Goal: Task Accomplishment & Management: Use online tool/utility

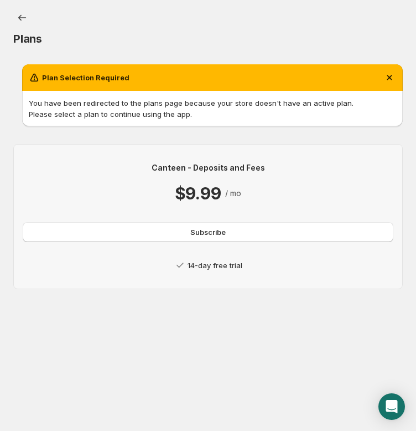
click at [236, 266] on p "14-day free trial" at bounding box center [215, 265] width 55 height 11
click at [224, 233] on span "Subscribe" at bounding box center [207, 231] width 35 height 11
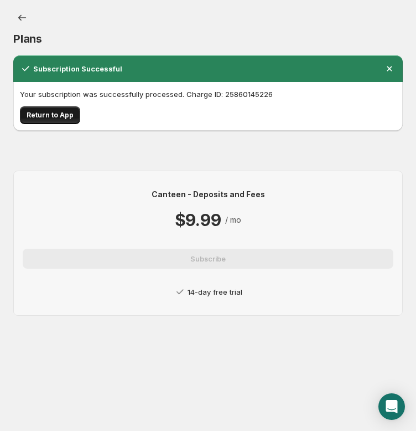
click at [69, 112] on span "Return to App" at bounding box center [50, 115] width 47 height 9
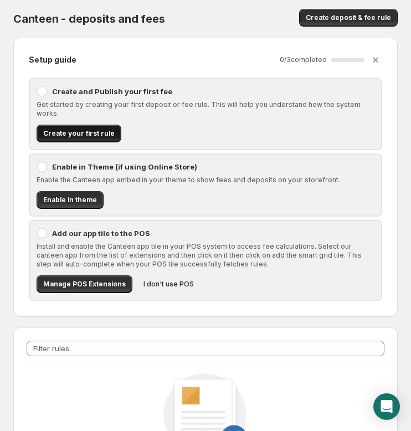
click at [70, 129] on span "Create your first rule" at bounding box center [78, 133] width 71 height 9
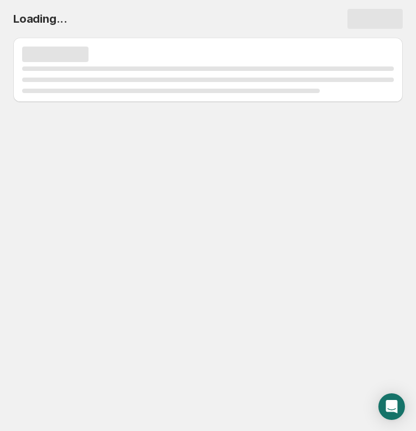
select select "deactive"
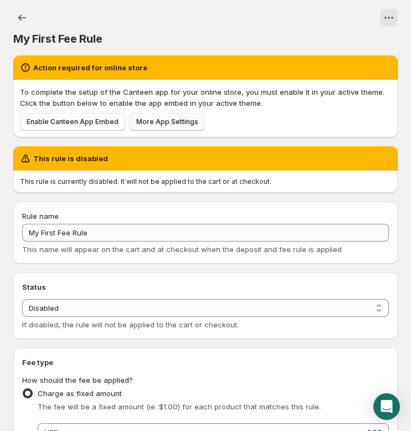
click at [165, 122] on span "More App Settings" at bounding box center [167, 121] width 62 height 9
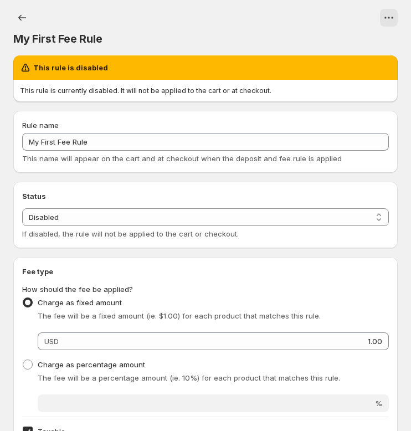
select select "deactive"
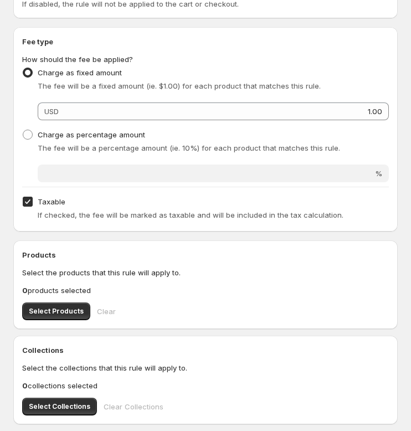
scroll to position [166, 0]
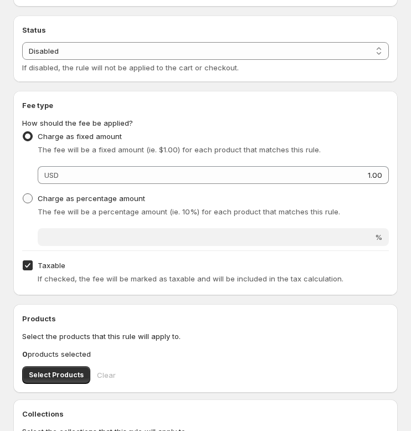
click at [29, 198] on span at bounding box center [28, 198] width 10 height 10
click at [23, 194] on input "Charge as percentage amount" at bounding box center [23, 193] width 1 height 1
radio input "true"
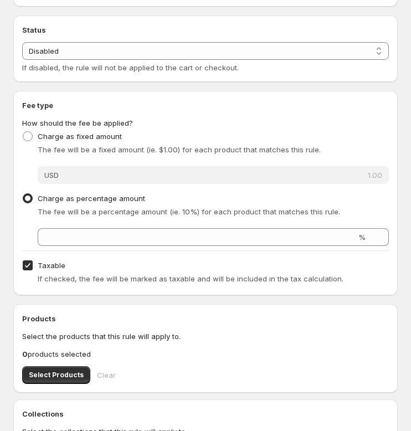
click at [27, 264] on input "Taxable" at bounding box center [28, 265] width 10 height 10
checkbox input "false"
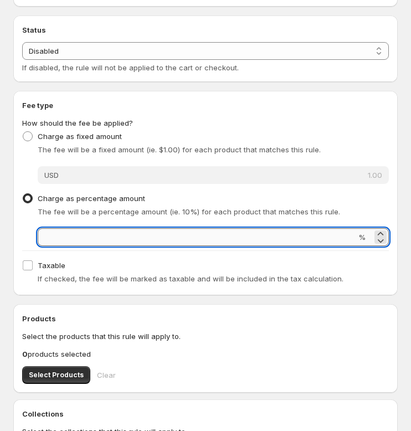
click at [87, 234] on input "Percentage amount" at bounding box center [197, 237] width 318 height 18
type input "3"
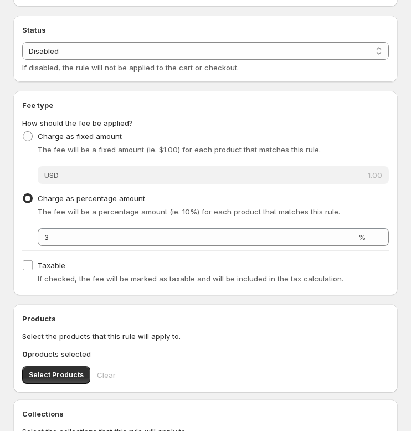
click at [9, 272] on div "This rule is disabled This rule is currently disabled. It will not be applied t…" at bounding box center [200, 276] width 393 height 793
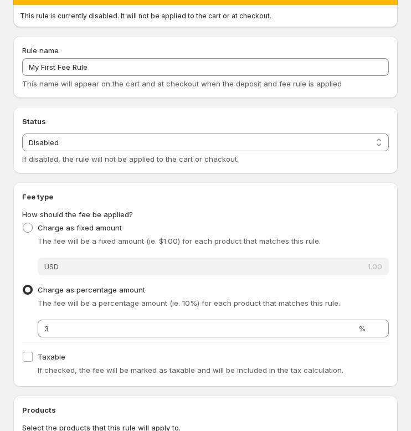
scroll to position [0, 0]
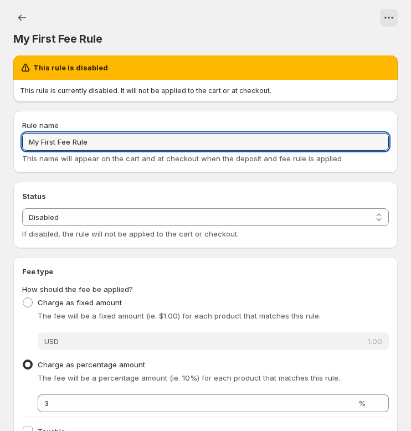
drag, startPoint x: 102, startPoint y: 143, endPoint x: 16, endPoint y: 143, distance: 85.8
click at [16, 143] on div "Rule name My First Fee Rule This name will appear on the cart and at checkout w…" at bounding box center [205, 142] width 384 height 62
type input "Processing Fee"
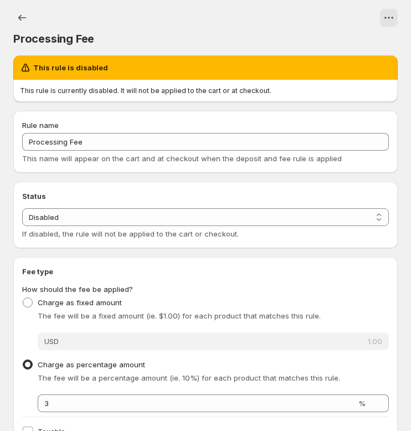
click at [13, 154] on div "Rule name Processing Fee This name will appear on the cart and at checkout when…" at bounding box center [205, 142] width 384 height 62
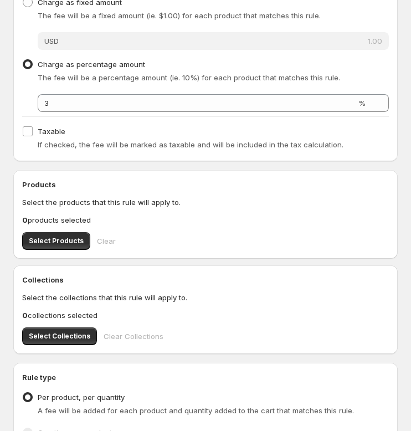
scroll to position [445, 0]
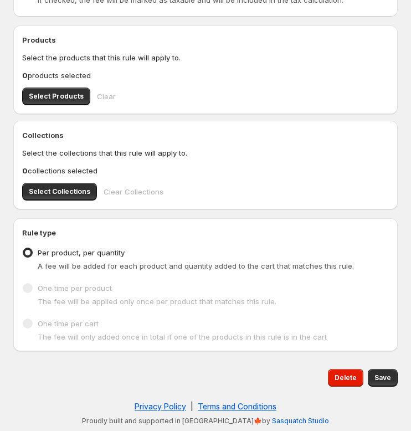
click at [32, 323] on span at bounding box center [28, 323] width 10 height 10
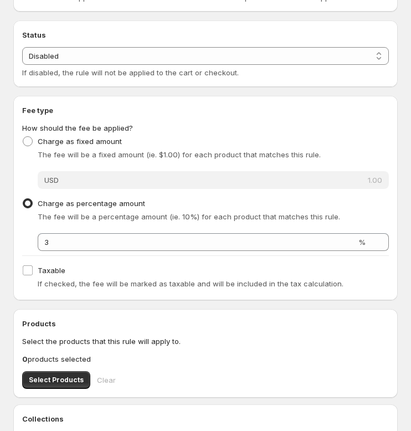
scroll to position [168, 0]
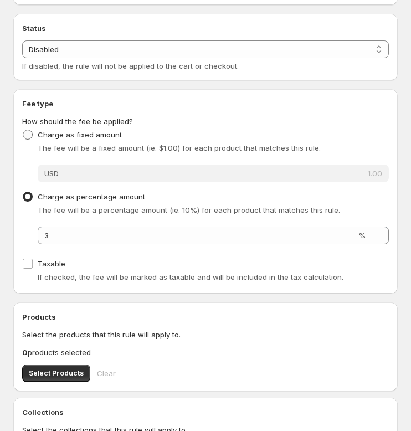
click at [27, 137] on span at bounding box center [28, 135] width 10 height 10
click at [23, 130] on input "Charge as fixed amount" at bounding box center [23, 130] width 1 height 1
radio input "true"
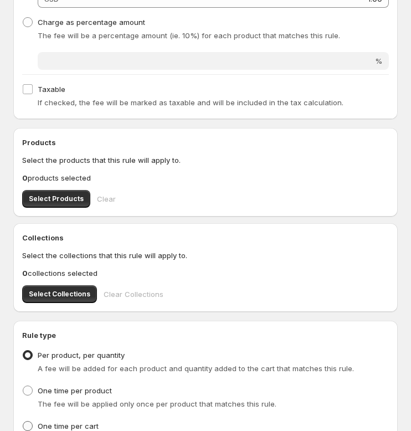
scroll to position [445, 0]
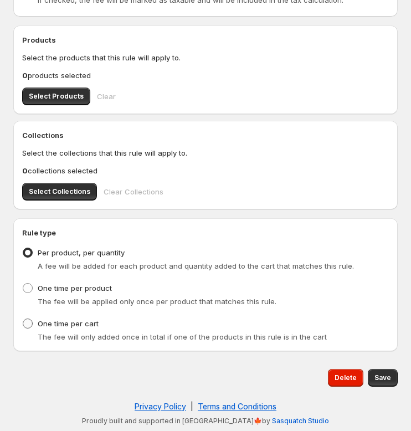
click at [26, 322] on span at bounding box center [28, 323] width 10 height 10
click at [23, 319] on input "One time per cart" at bounding box center [23, 318] width 1 height 1
radio input "true"
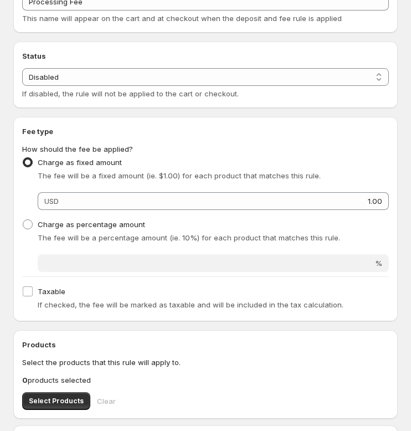
scroll to position [112, 0]
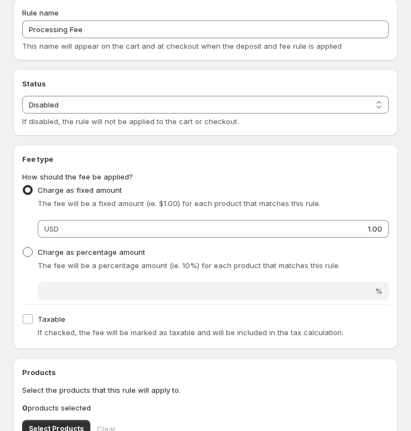
click at [28, 252] on span at bounding box center [28, 252] width 10 height 10
click at [23, 247] on input "Charge as percentage amount" at bounding box center [23, 247] width 1 height 1
radio input "true"
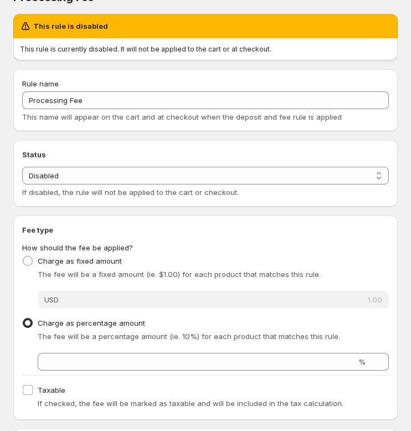
scroll to position [0, 0]
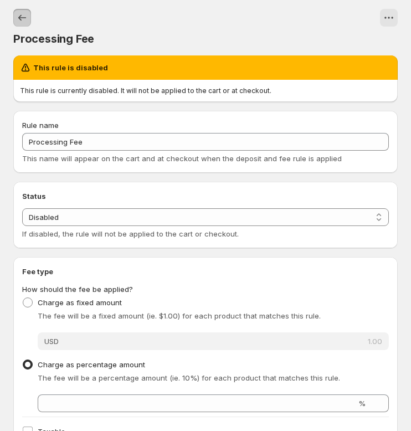
click at [17, 23] on icon "Settings" at bounding box center [22, 17] width 11 height 11
click at [388, 12] on button "View actions for Processing Fee" at bounding box center [389, 18] width 18 height 18
click at [251, 32] on div "Processing Fee" at bounding box center [205, 39] width 384 height 16
type input "My First Fee Rule"
radio input "true"
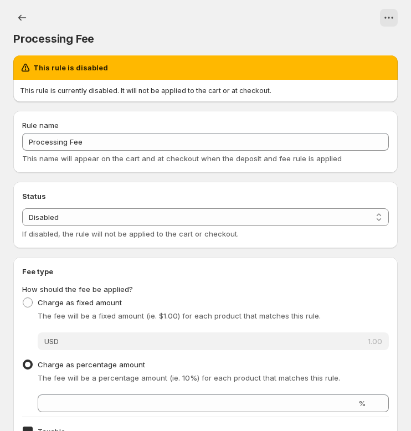
type input "1"
checkbox input "true"
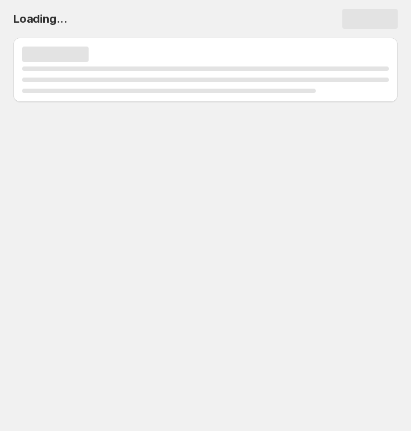
select select "deactive"
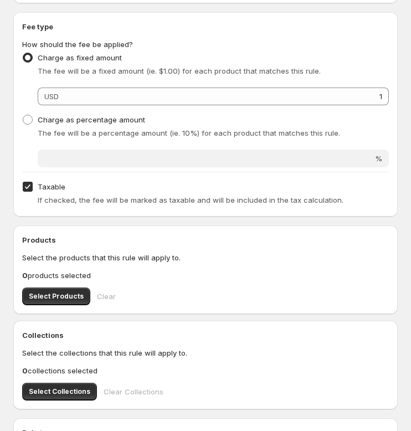
scroll to position [498, 0]
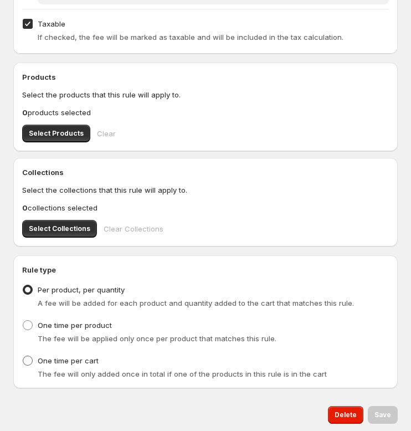
click at [30, 359] on span at bounding box center [28, 360] width 10 height 10
click at [23, 356] on input "One time per cart" at bounding box center [23, 355] width 1 height 1
radio input "true"
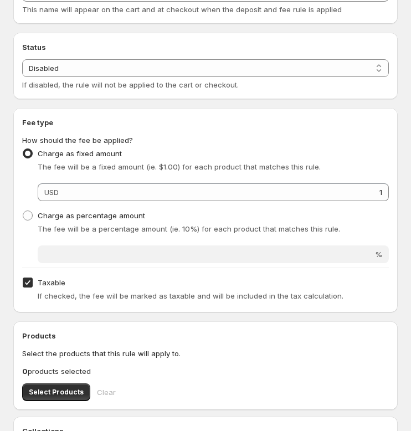
scroll to position [221, 0]
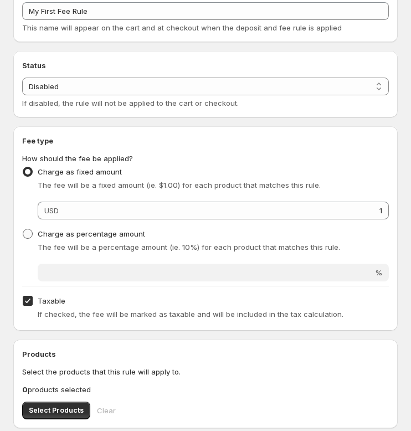
click at [30, 232] on span at bounding box center [28, 234] width 10 height 10
click at [23, 229] on input "Charge as percentage amount" at bounding box center [23, 229] width 1 height 1
radio input "true"
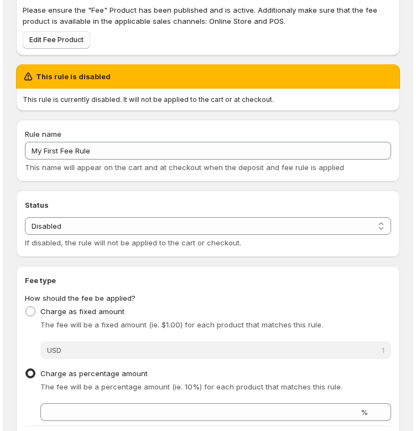
scroll to position [0, 0]
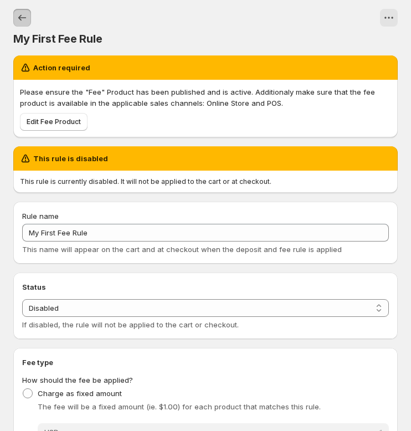
click at [23, 18] on icon "Settings" at bounding box center [22, 17] width 11 height 11
radio input "true"
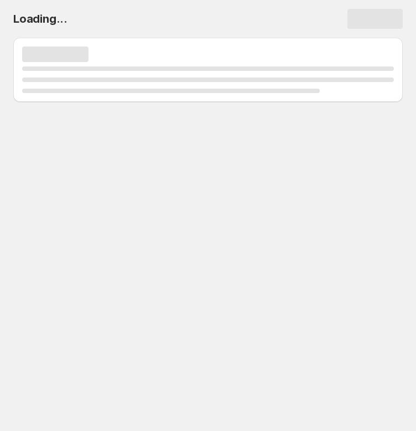
select select "deactive"
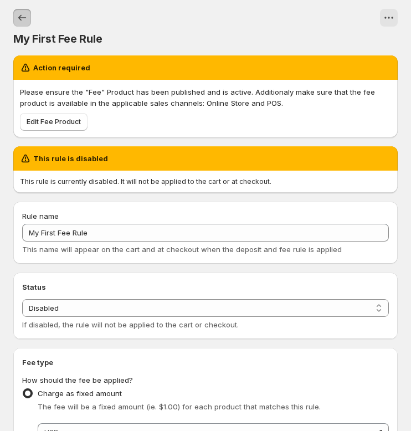
click at [28, 16] on button "Settings" at bounding box center [22, 18] width 18 height 18
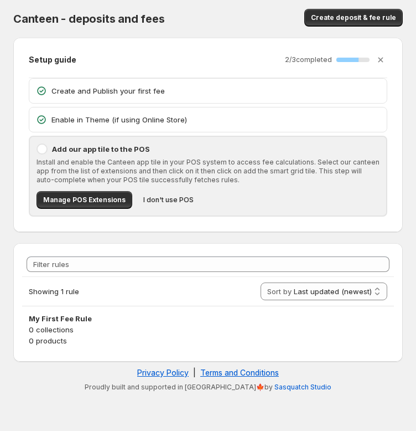
click at [164, 117] on p "Enable in Theme (if using Online Store)" at bounding box center [215, 119] width 329 height 11
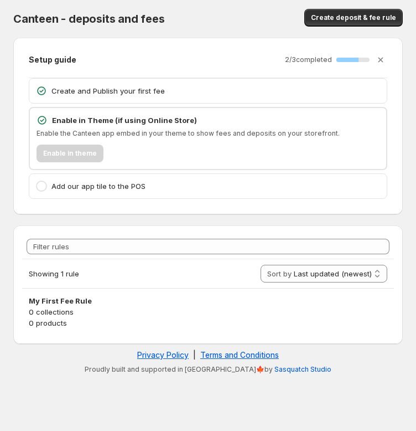
click at [128, 123] on p "Enable in Theme (if using Online Store)" at bounding box center [216, 120] width 328 height 11
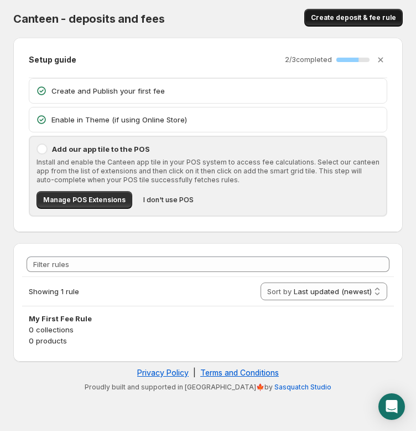
click at [336, 21] on span "Create deposit & fee rule" at bounding box center [353, 17] width 85 height 9
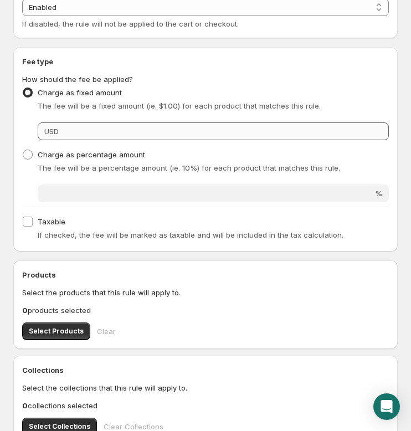
scroll to position [166, 0]
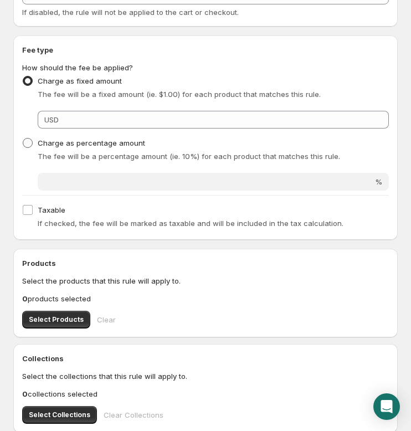
click at [29, 143] on span at bounding box center [28, 143] width 10 height 10
click at [23, 138] on input "Charge as percentage amount" at bounding box center [23, 138] width 1 height 1
radio input "true"
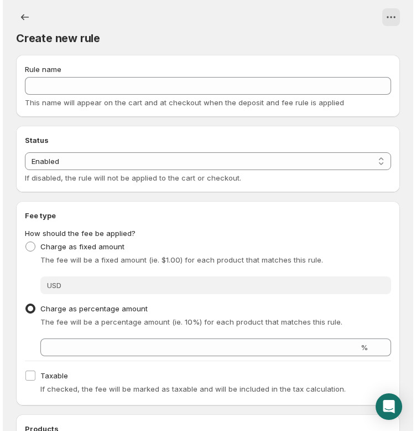
scroll to position [0, 0]
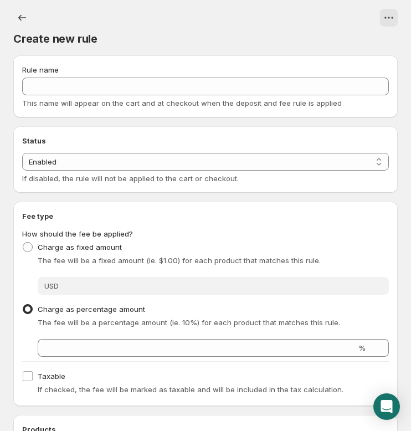
click at [34, 307] on label "Charge as percentage amount" at bounding box center [83, 309] width 123 height 16
click at [23, 305] on input "Charge as percentage amount" at bounding box center [23, 304] width 1 height 1
click at [24, 22] on icon "Settings" at bounding box center [22, 17] width 11 height 11
